Goal: Information Seeking & Learning: Learn about a topic

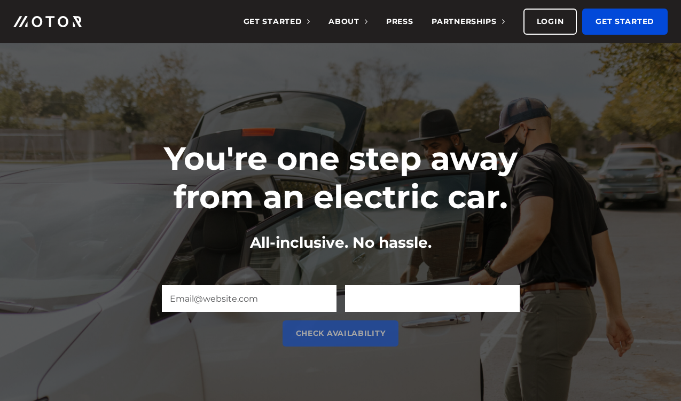
click at [413, 301] on input "Zip Code (Required)" at bounding box center [432, 298] width 175 height 27
click at [367, 301] on input "Zip Code (Required)" at bounding box center [432, 298] width 175 height 27
click at [475, 192] on h1 "You're one step away from an electric car." at bounding box center [340, 177] width 427 height 77
click at [386, 300] on input "Zip Code (Required)" at bounding box center [432, 298] width 175 height 27
paste input "46250"
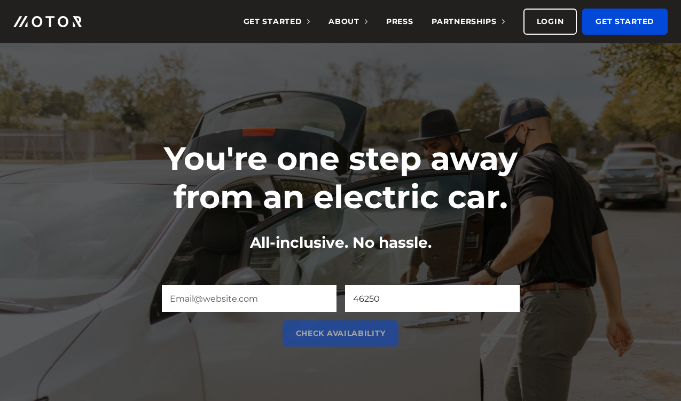
type input "46250"
click at [309, 299] on input "Email (Required)" at bounding box center [249, 298] width 175 height 27
type input "[PERSON_NAME][EMAIL_ADDRESS][DOMAIN_NAME]"
click at [282, 320] on input "Check Availability" at bounding box center [340, 333] width 116 height 26
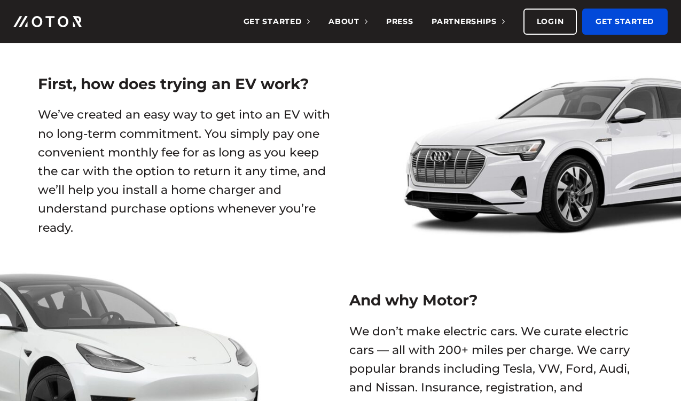
scroll to position [459, 0]
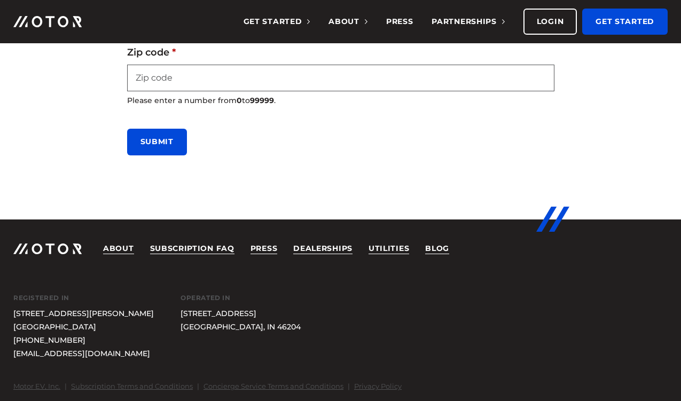
scroll to position [546, 0]
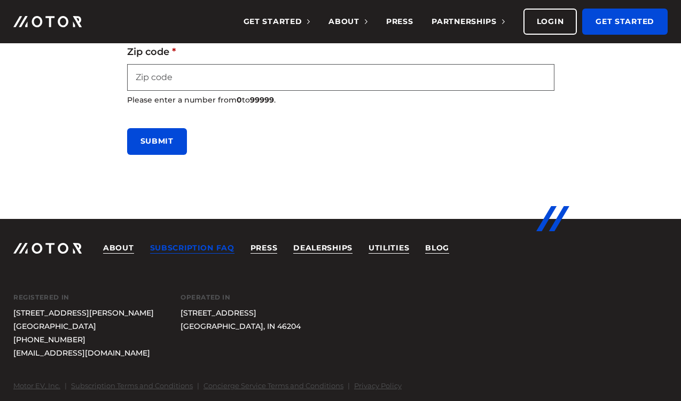
click at [183, 249] on link "Subscription FAQ" at bounding box center [192, 248] width 84 height 11
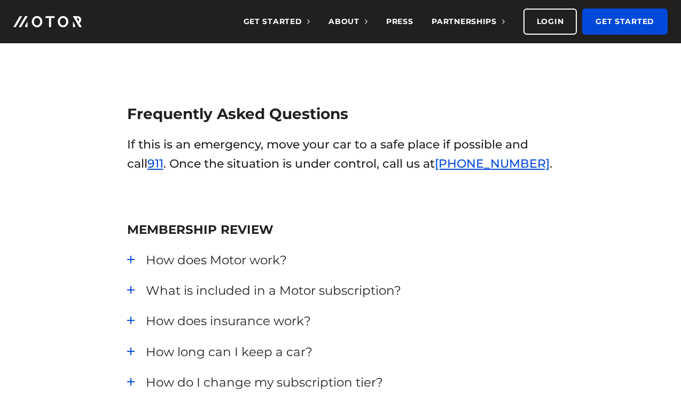
scroll to position [174, 0]
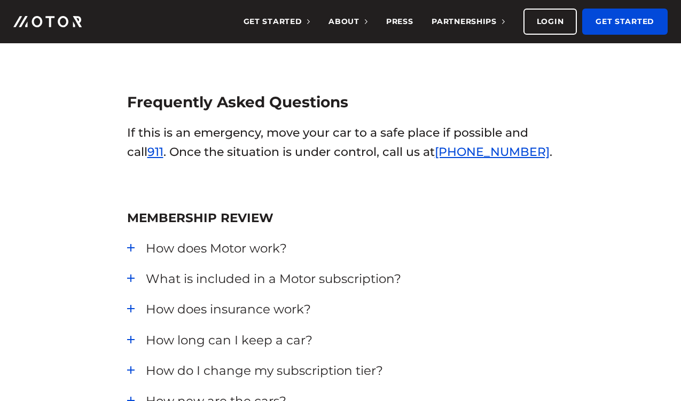
click at [131, 248] on div "How does Motor work? Complete our online application form , it takes about 2 mi…" at bounding box center [340, 248] width 427 height 17
click at [230, 250] on div "How does Motor work?" at bounding box center [350, 248] width 408 height 17
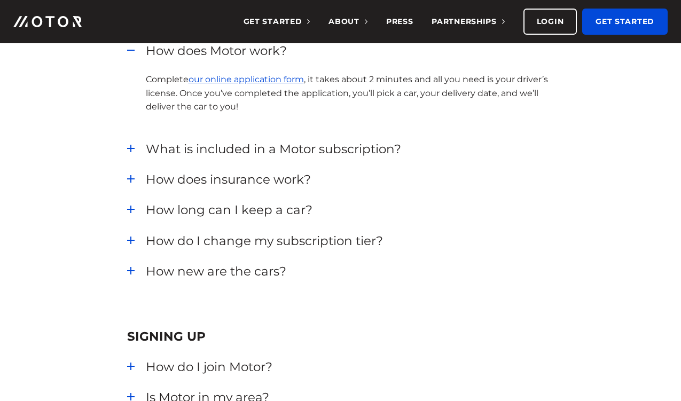
scroll to position [366, 0]
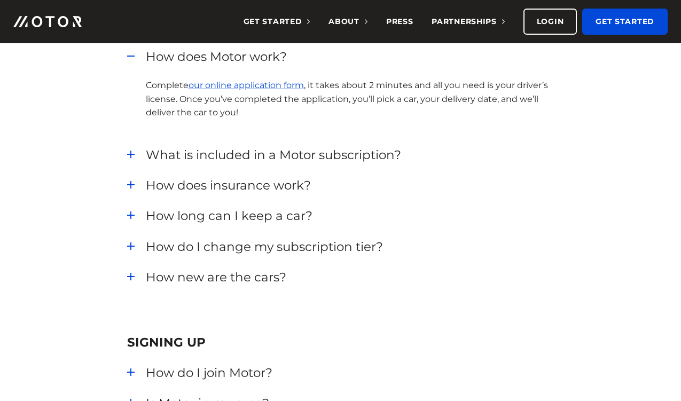
click at [349, 156] on div "What is included in a Motor subscription?" at bounding box center [350, 154] width 408 height 17
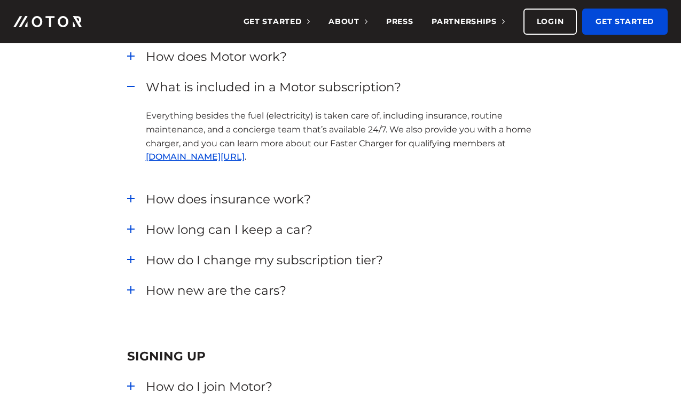
click at [243, 202] on div "How does insurance work?" at bounding box center [350, 199] width 408 height 17
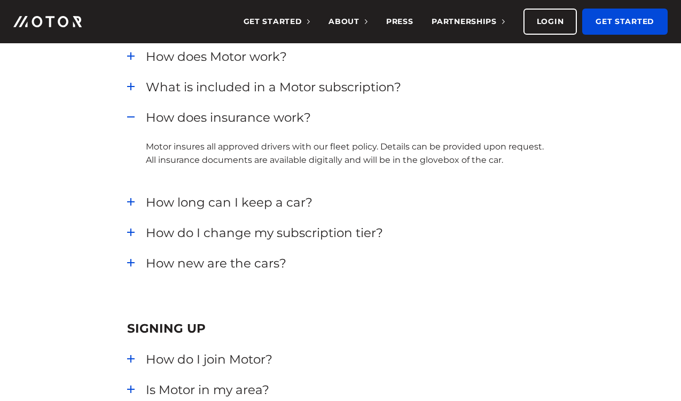
click at [250, 203] on div "How long can I keep a car?" at bounding box center [350, 202] width 408 height 17
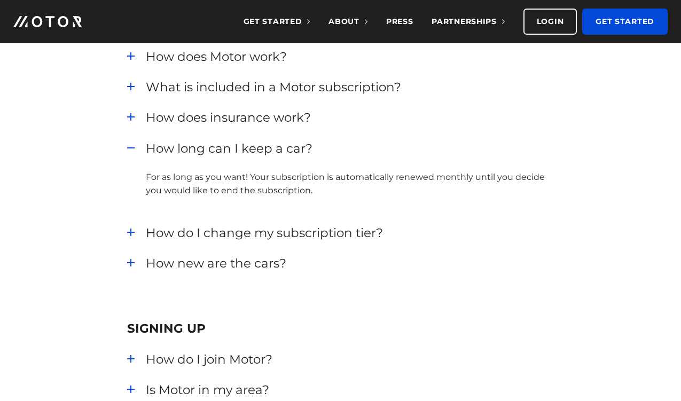
click at [357, 231] on div "How do I change my subscription tier?" at bounding box center [350, 232] width 408 height 17
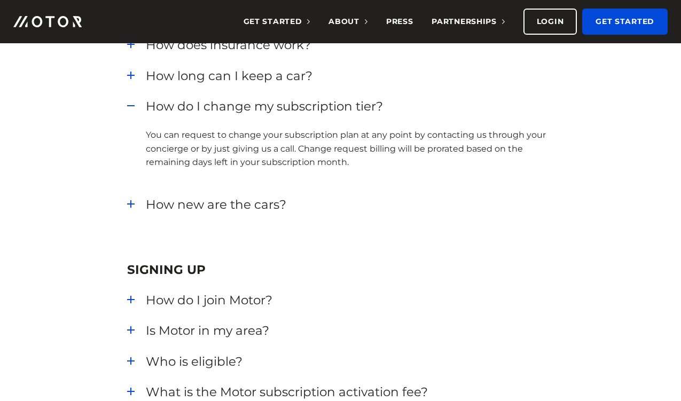
scroll to position [442, 0]
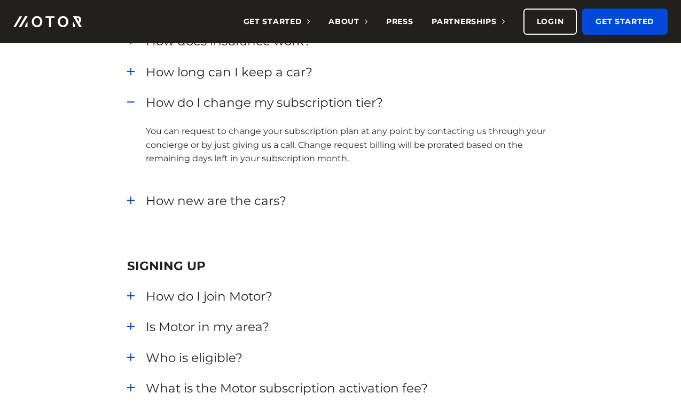
click at [254, 204] on div "How new are the cars?" at bounding box center [350, 200] width 408 height 17
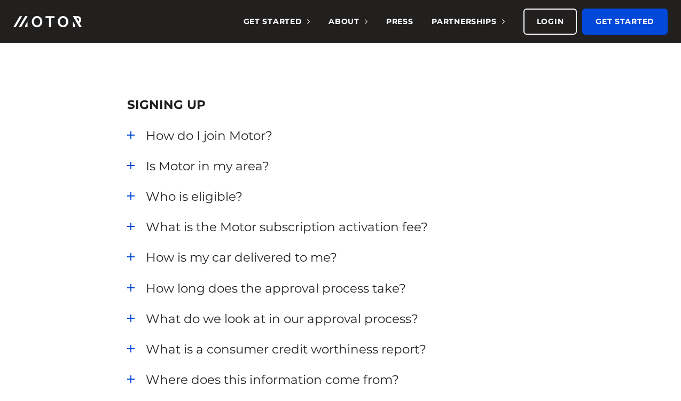
scroll to position [592, 0]
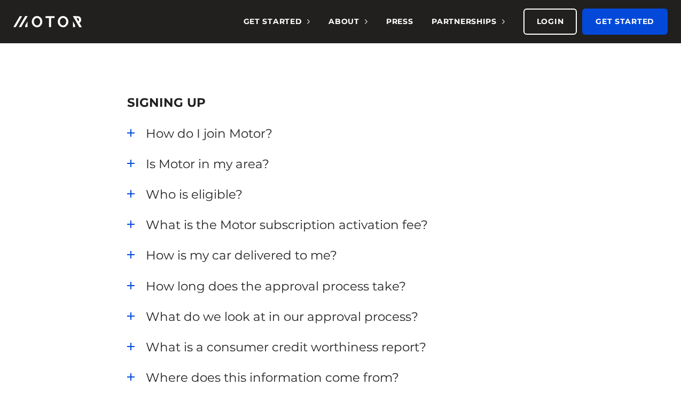
click at [237, 169] on div "Is Motor in my area?" at bounding box center [350, 163] width 408 height 17
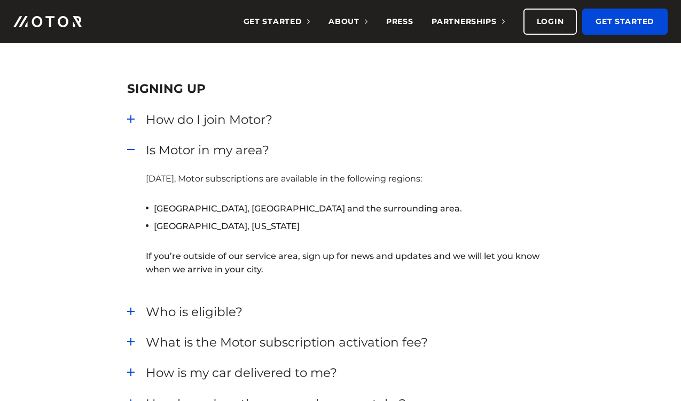
scroll to position [607, 0]
click at [229, 119] on div "How do I join Motor?" at bounding box center [350, 118] width 408 height 17
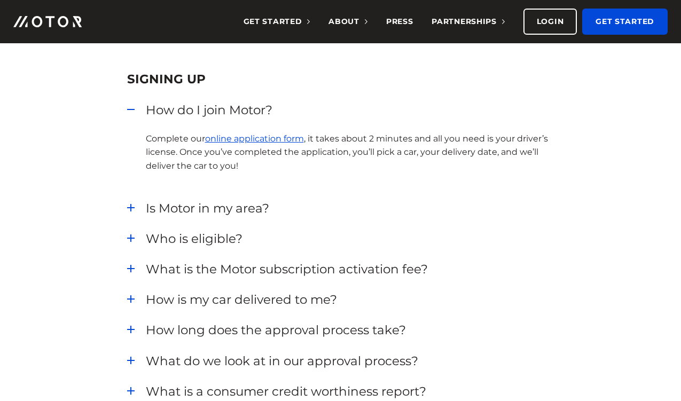
scroll to position [639, 0]
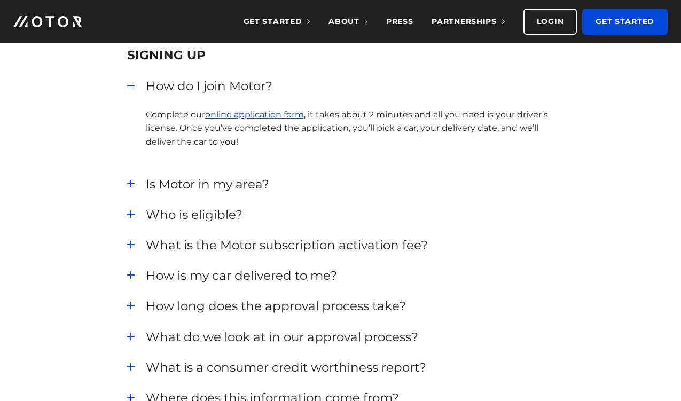
click at [205, 219] on div "Who is eligible?" at bounding box center [350, 214] width 408 height 17
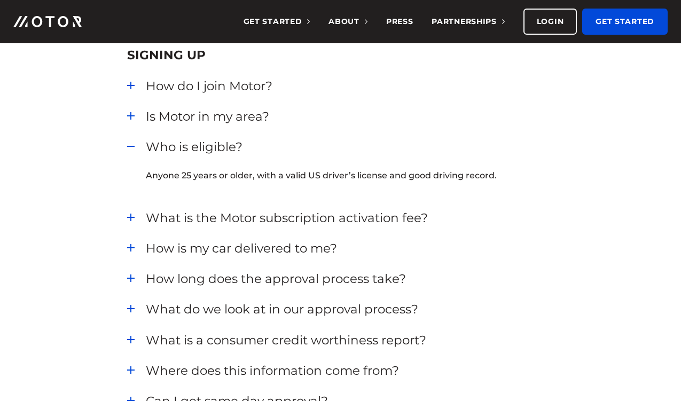
click at [281, 220] on div "What is the Motor subscription activation fee?" at bounding box center [350, 217] width 408 height 17
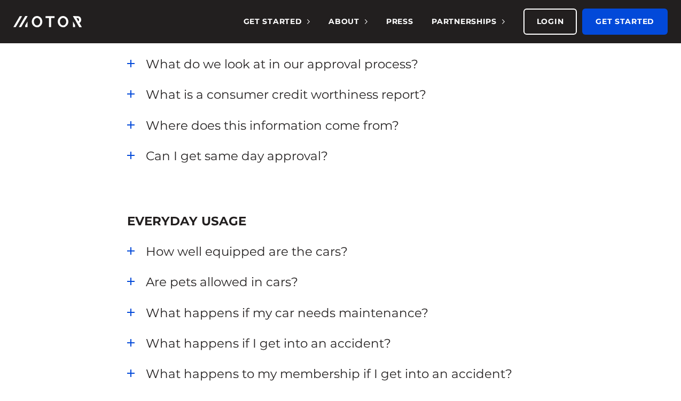
scroll to position [950, 0]
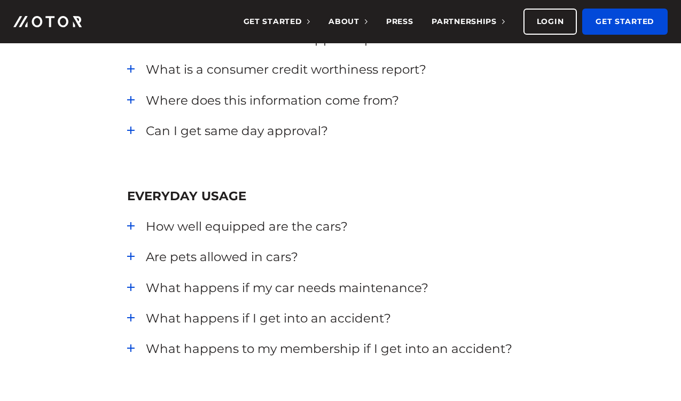
click at [249, 130] on div "Can I get same day approval?" at bounding box center [350, 130] width 408 height 17
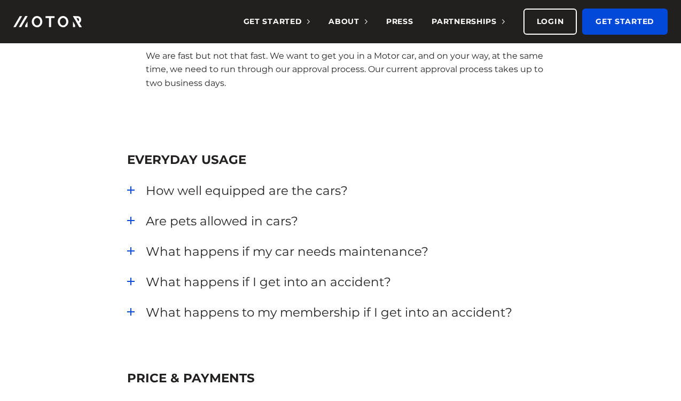
scroll to position [982, 0]
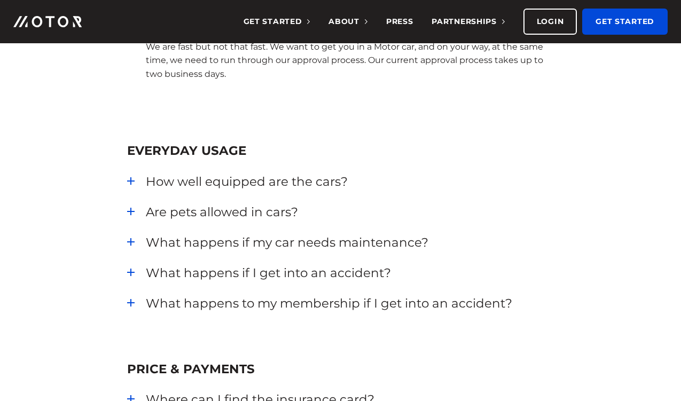
click at [209, 281] on div "What happens if I get into an accident?" at bounding box center [350, 272] width 408 height 17
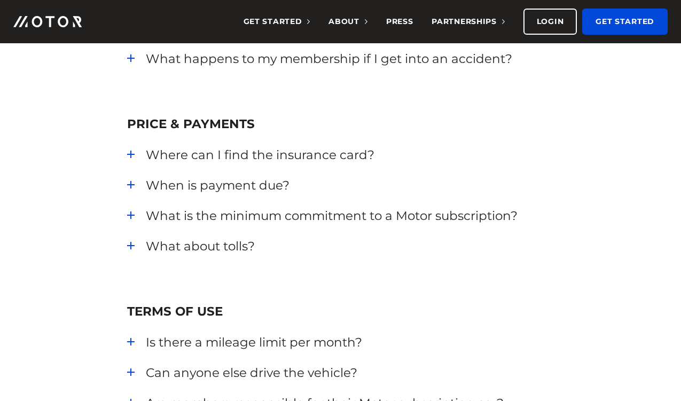
scroll to position [1295, 0]
click at [247, 155] on div "Where can I find the insurance card?" at bounding box center [350, 154] width 408 height 17
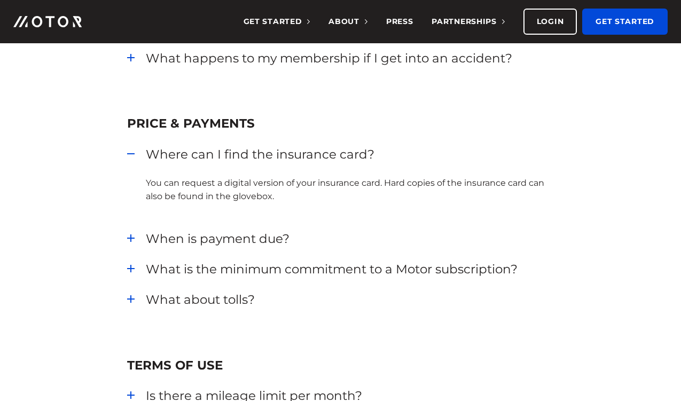
click at [268, 237] on div "When is payment due?" at bounding box center [350, 238] width 408 height 17
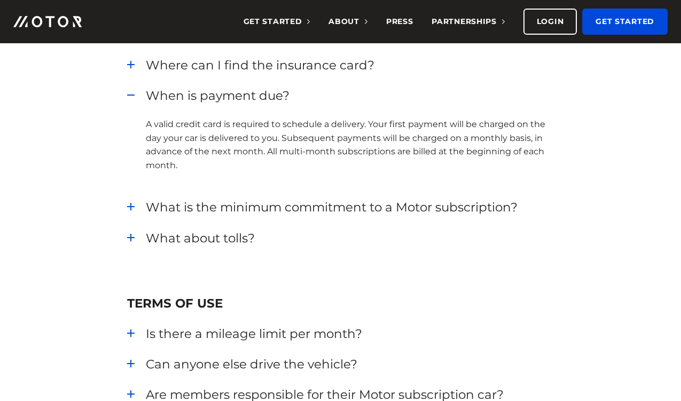
scroll to position [1389, 0]
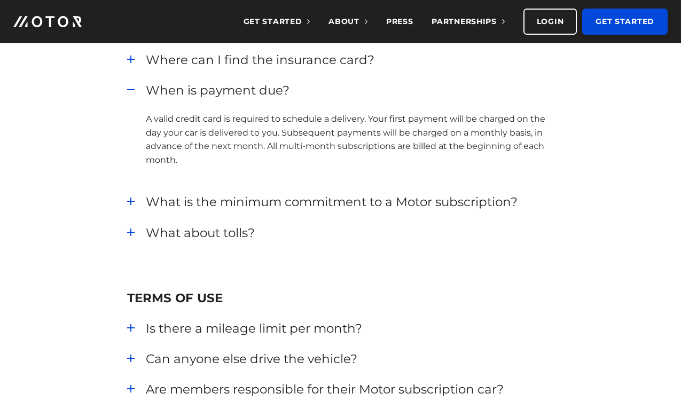
click at [226, 231] on div "What about tolls?" at bounding box center [350, 232] width 408 height 17
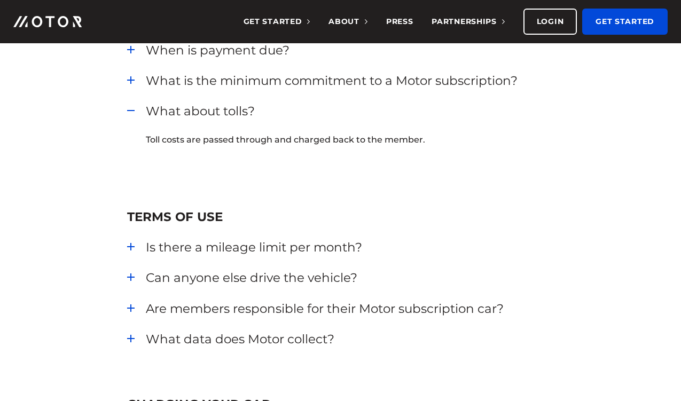
scroll to position [1430, 0]
click at [293, 249] on div "Is there a mileage limit per month?" at bounding box center [350, 246] width 408 height 17
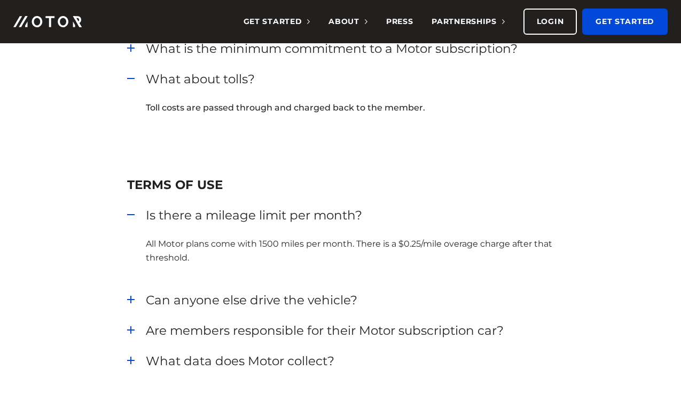
scroll to position [1525, 0]
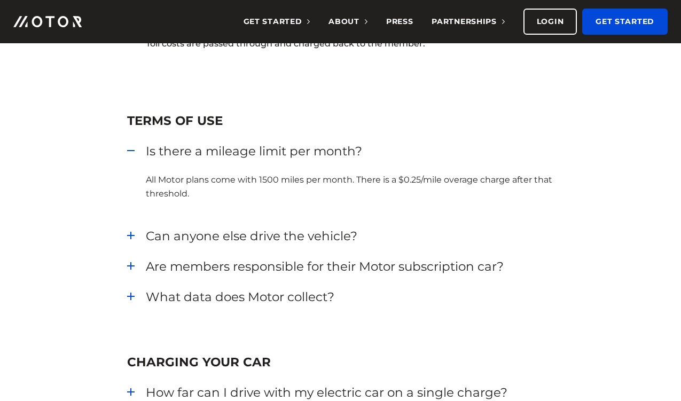
click at [287, 235] on div "Can anyone else drive the vehicle?" at bounding box center [350, 235] width 408 height 17
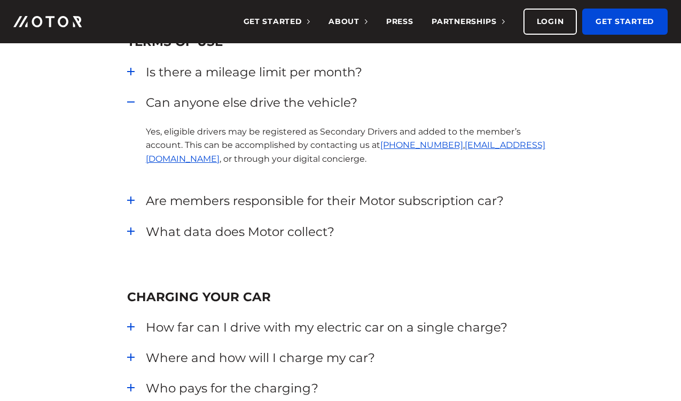
scroll to position [1606, 0]
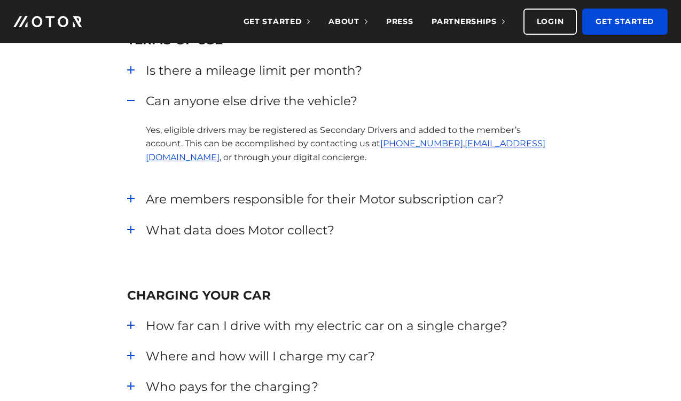
click at [316, 230] on div "What data does Motor collect?" at bounding box center [350, 230] width 408 height 17
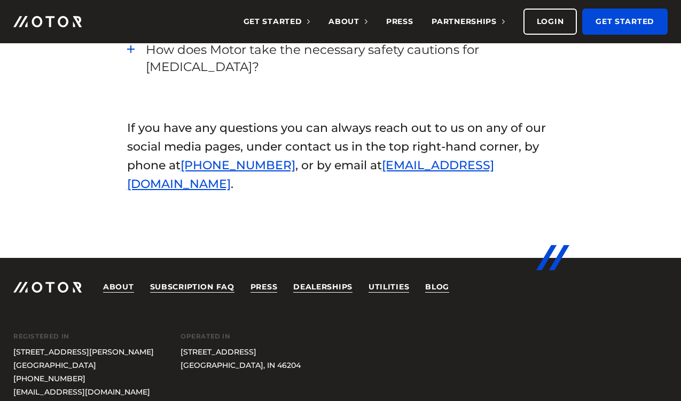
scroll to position [2291, 0]
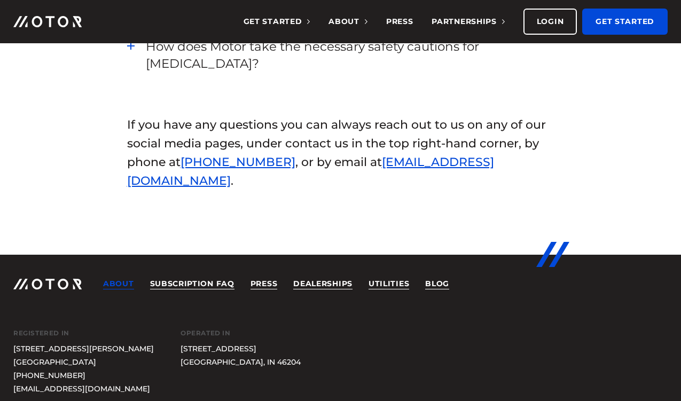
click at [121, 279] on link "About" at bounding box center [118, 284] width 31 height 11
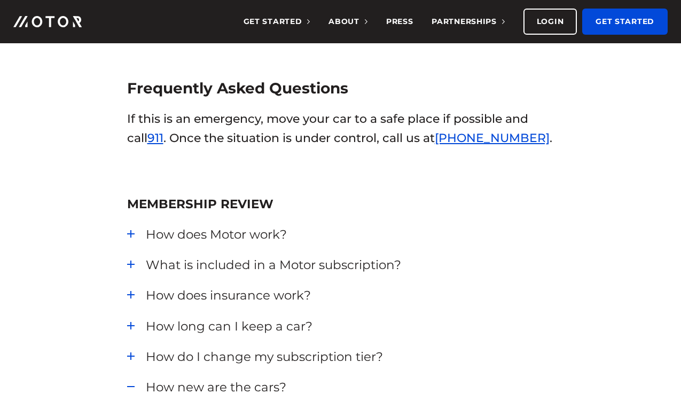
scroll to position [190, 0]
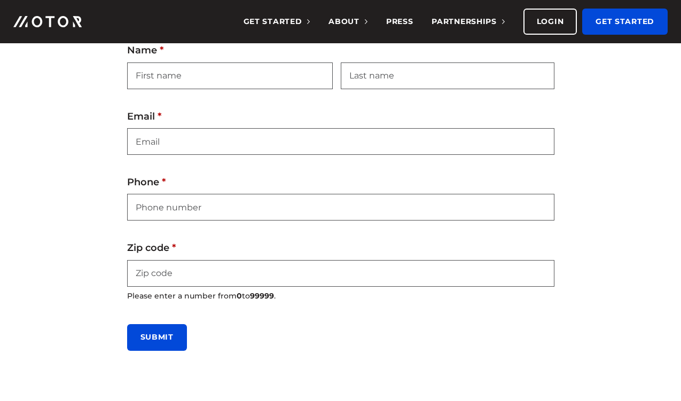
scroll to position [546, 0]
